Goal: Check status: Verify the current state of an ongoing process or item

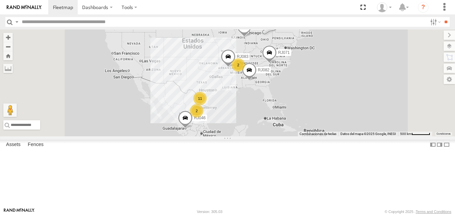
click at [0, 0] on div "XPD GLOBAL" at bounding box center [0, 0] width 0 height 0
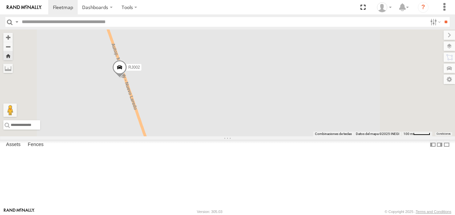
click at [127, 78] on span at bounding box center [119, 69] width 15 height 18
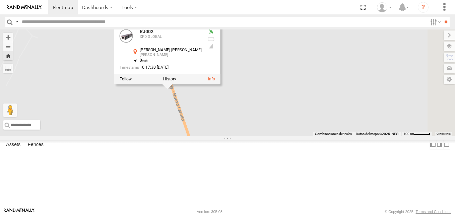
drag, startPoint x: 242, startPoint y: 128, endPoint x: 292, endPoint y: 139, distance: 50.9
click at [292, 136] on div "RJ002 RJ002 XPD GLOBAL [PERSON_NAME]-Sabinas [PERSON_NAME] 26.38962 , -100.1350…" at bounding box center [227, 83] width 455 height 107
click at [451, 49] on label at bounding box center [443, 46] width 24 height 9
click at [0, 0] on span "Basemaps" at bounding box center [0, 0] width 0 height 0
click at [0, 0] on span "Satellite" at bounding box center [0, 0] width 0 height 0
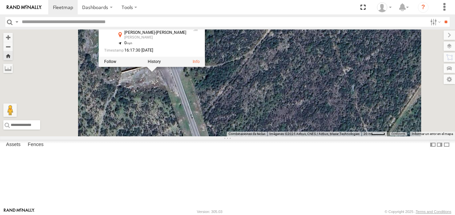
click at [320, 54] on div "RJ002 RJ002 XPD GLOBAL [PERSON_NAME]-Sabinas [PERSON_NAME] 26.38962 , -100.1350…" at bounding box center [227, 83] width 455 height 107
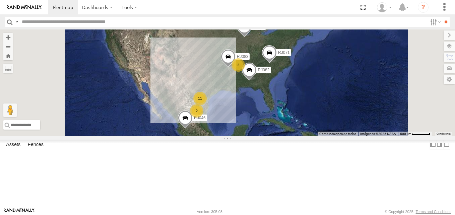
click at [0, 0] on div "XPD GLOBAL" at bounding box center [0, 0] width 0 height 0
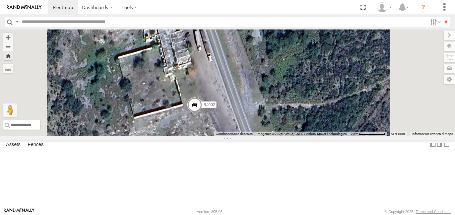
drag, startPoint x: 322, startPoint y: 132, endPoint x: 293, endPoint y: 170, distance: 47.6
click at [293, 136] on div "RJ002" at bounding box center [227, 83] width 455 height 107
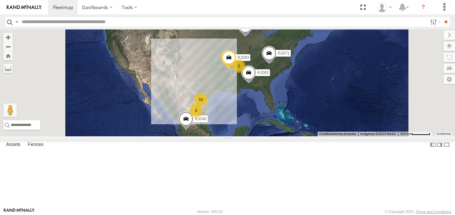
scroll to position [134, 0]
click at [0, 0] on div "RJ002 XPD GLOBAL [PERSON_NAME]-[PERSON_NAME] 26.38962 -100.13508" at bounding box center [0, 0] width 0 height 0
click at [0, 0] on div "RJ002" at bounding box center [0, 0] width 0 height 0
